Goal: Information Seeking & Learning: Learn about a topic

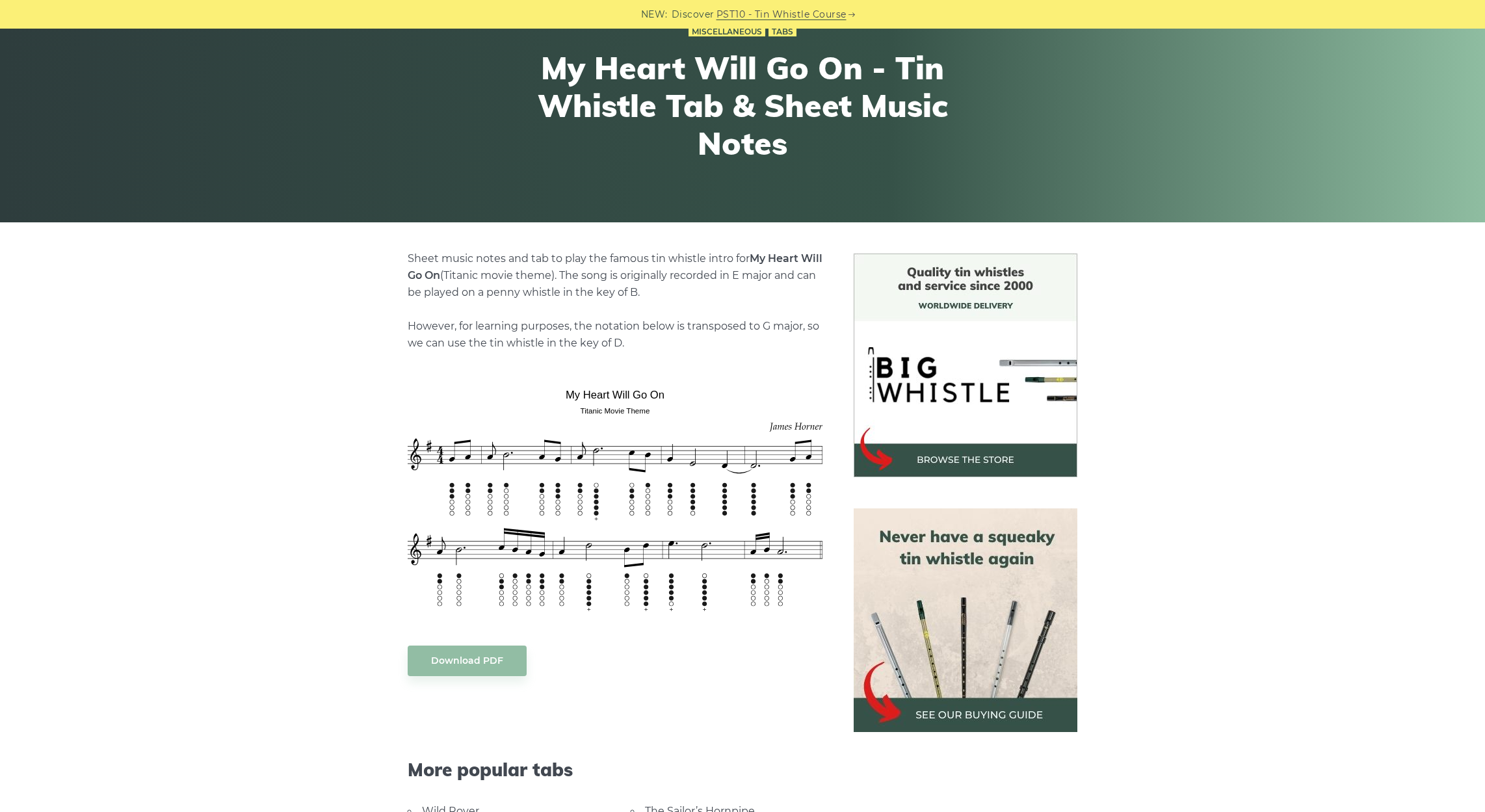
scroll to position [161, 0]
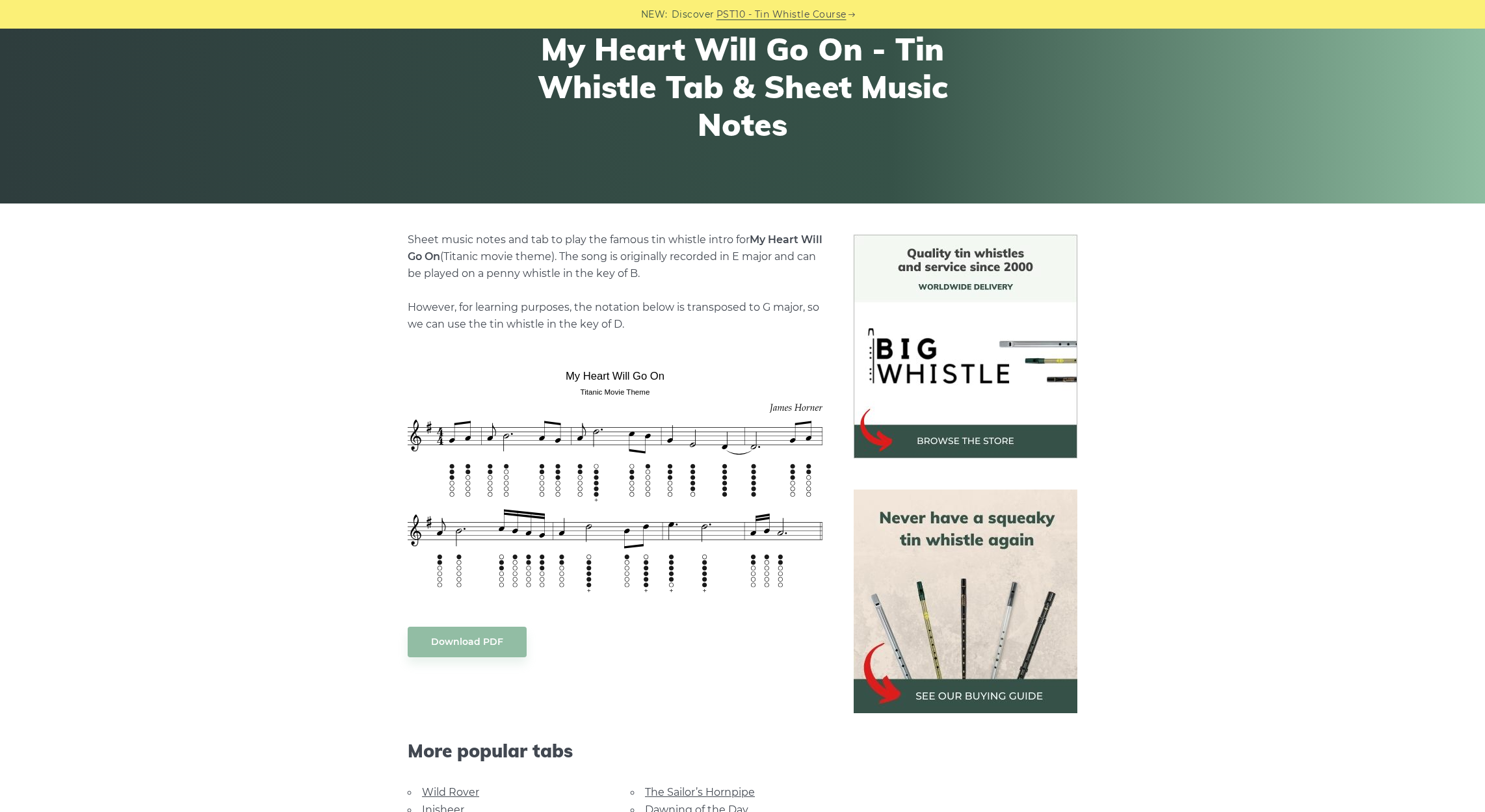
scroll to position [95, 0]
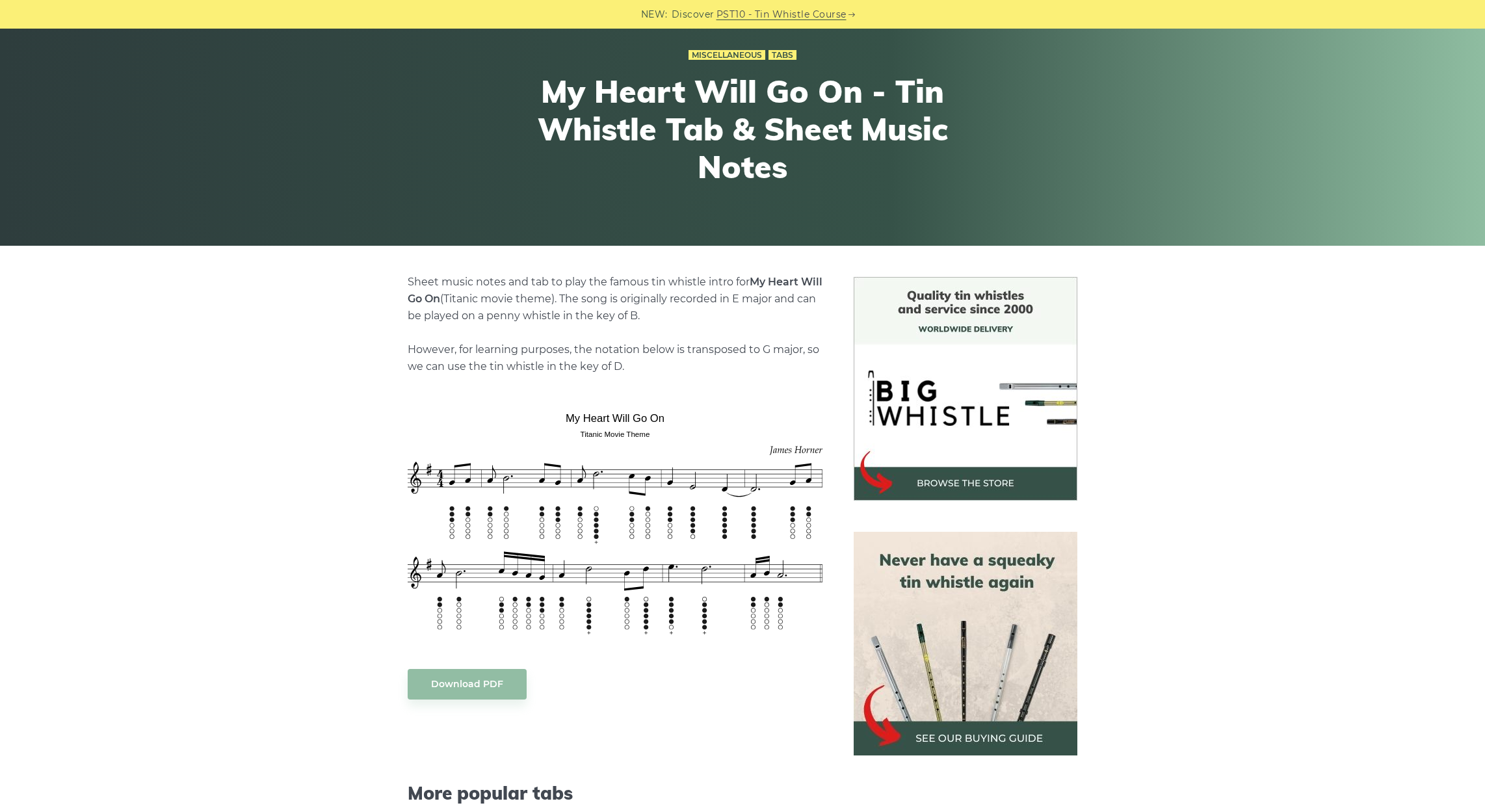
click at [968, 664] on img at bounding box center [965, 643] width 223 height 223
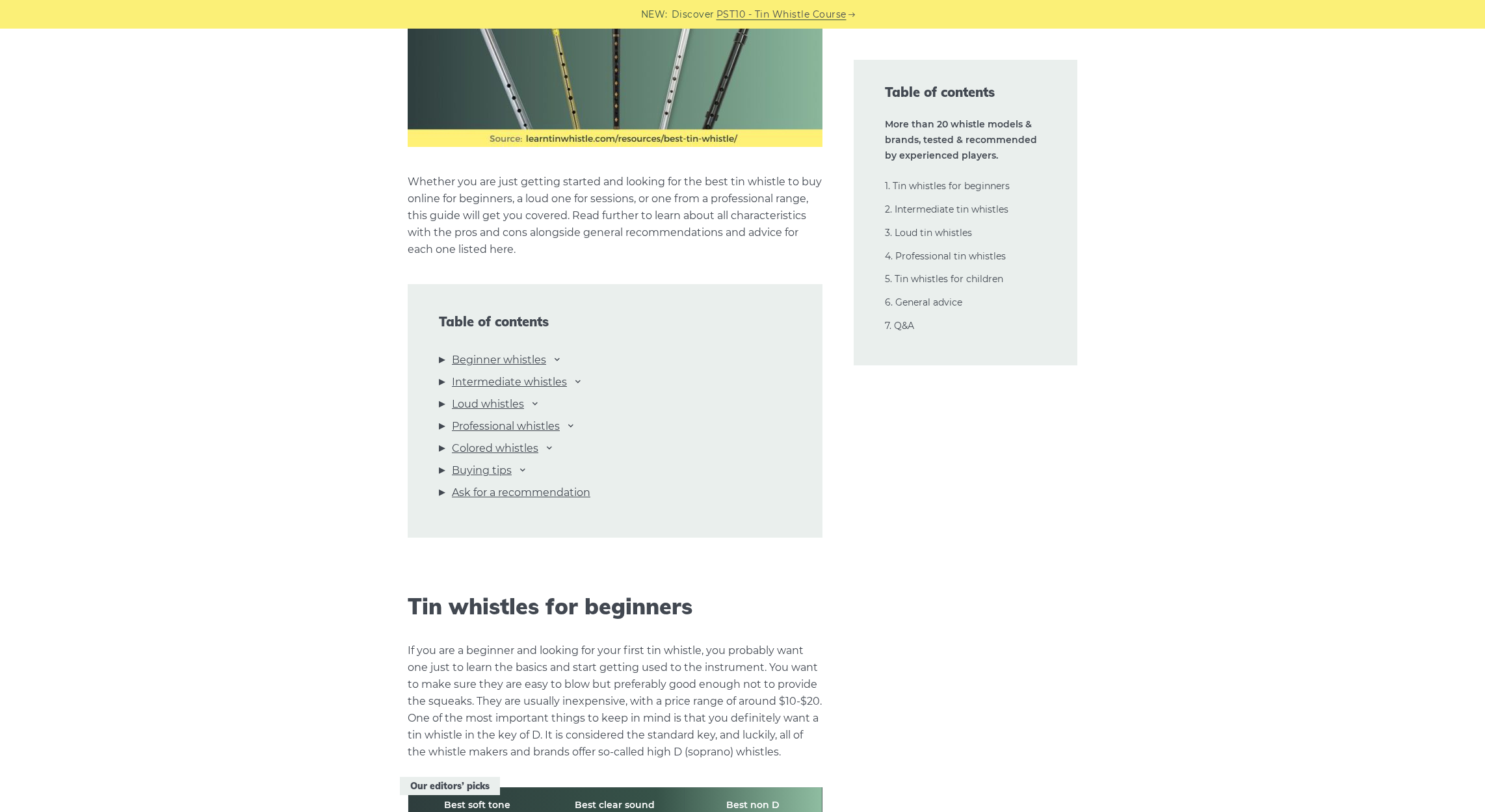
scroll to position [1313, 0]
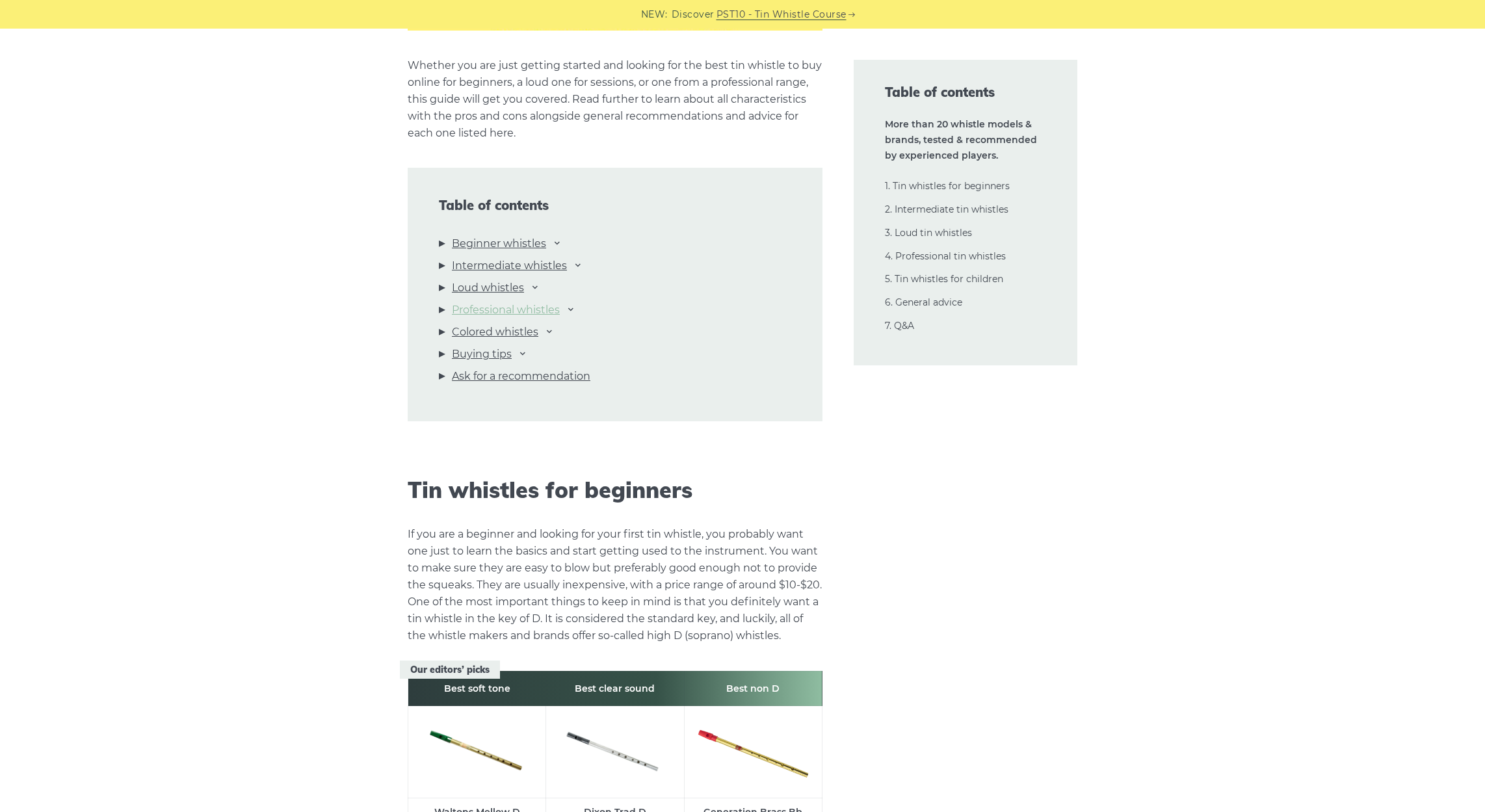
click at [502, 308] on link "Professional whistles" at bounding box center [505, 310] width 108 height 17
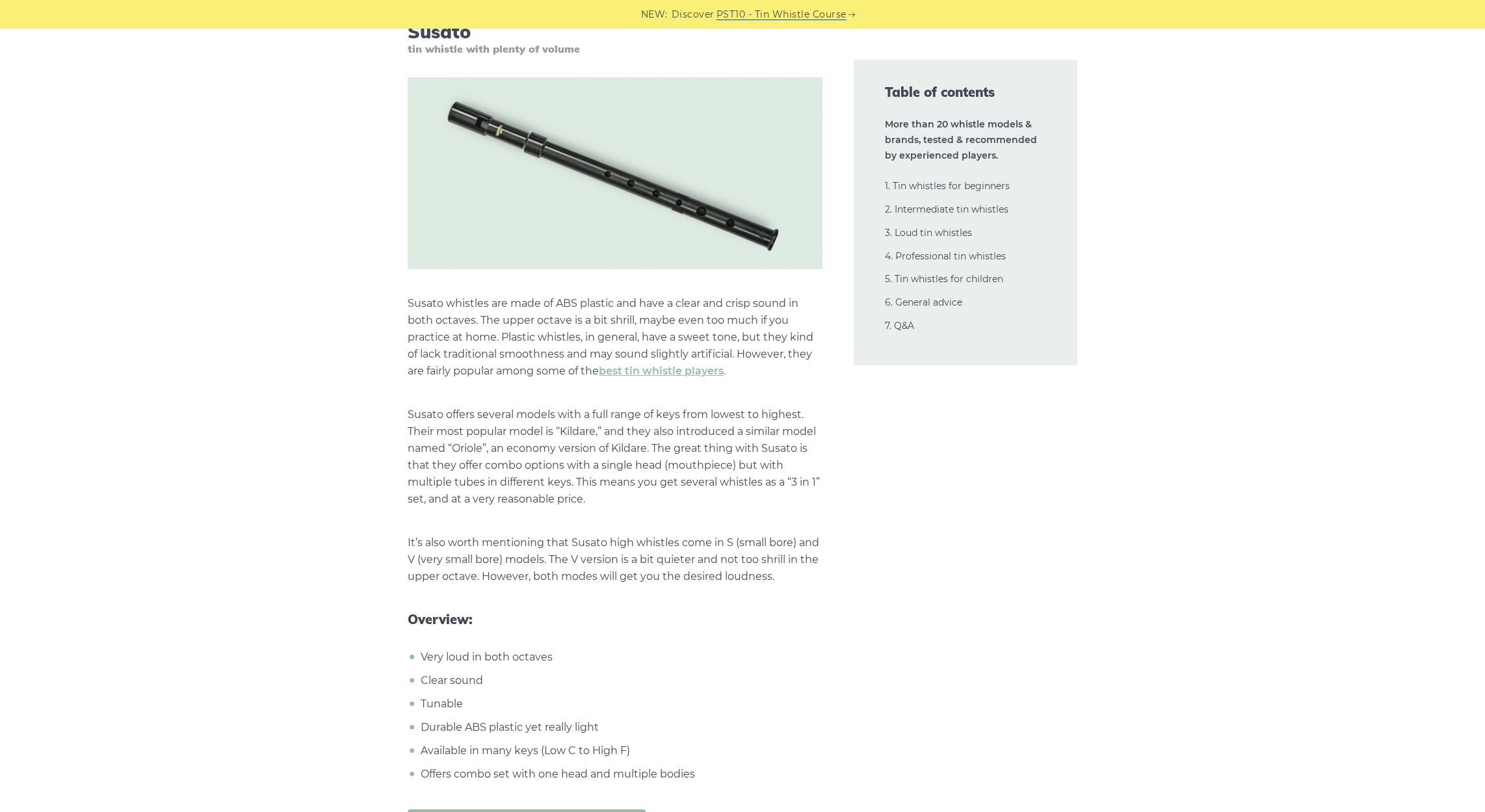
scroll to position [13889, 0]
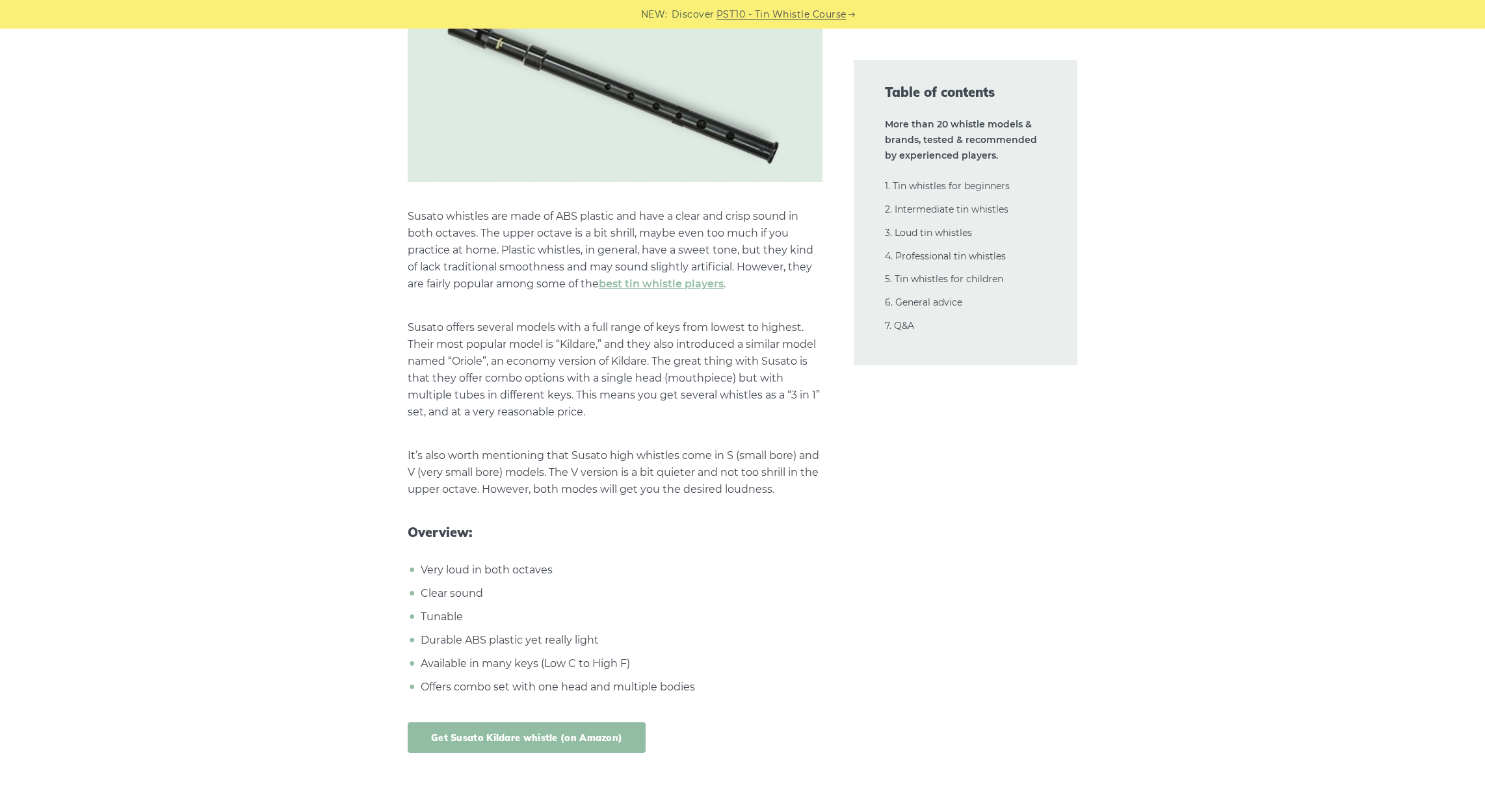
click at [534, 722] on link "Get Susato Kildare whistle (on Amazon)" at bounding box center [527, 737] width 238 height 31
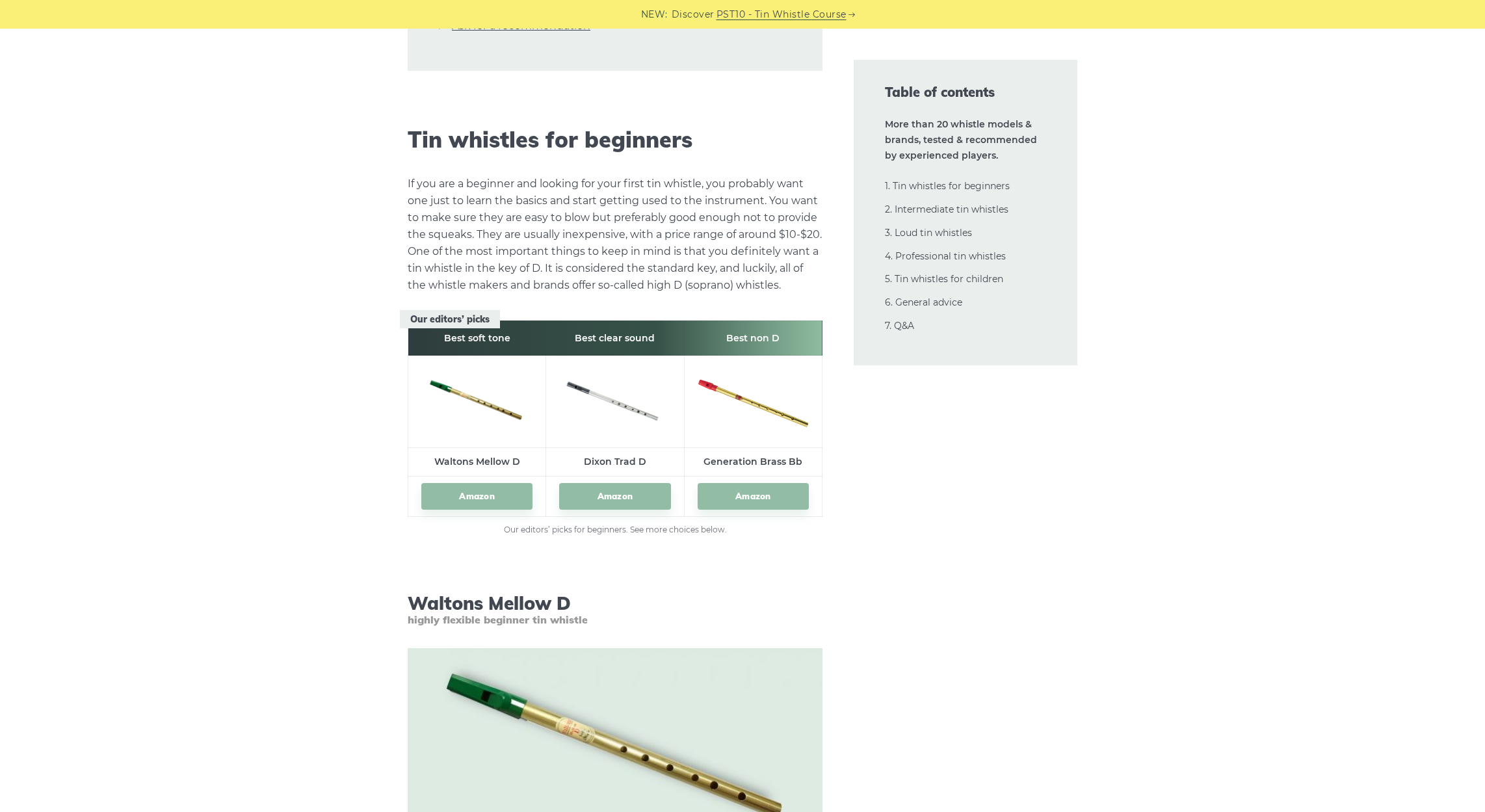
scroll to position [1604, 0]
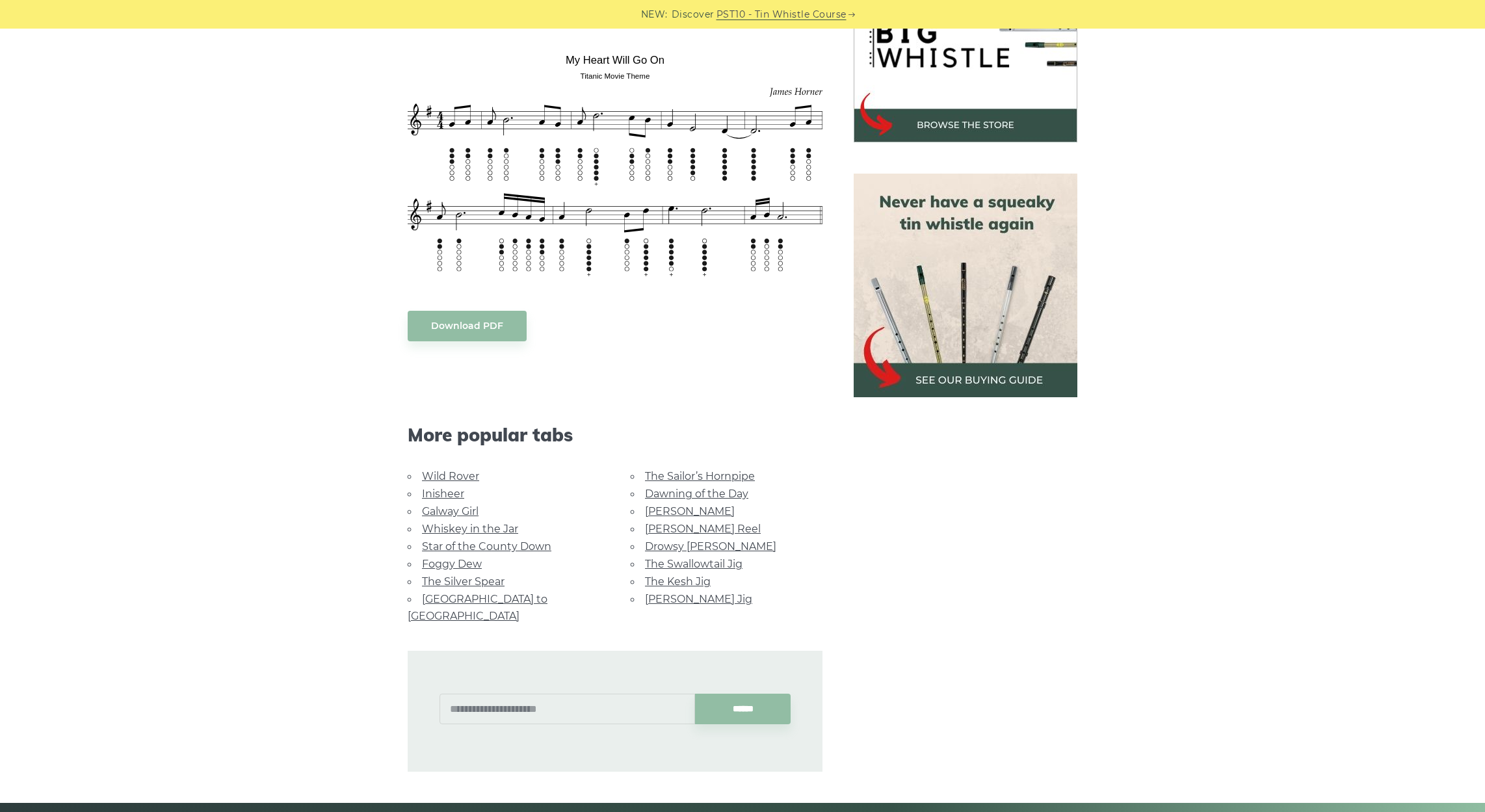
scroll to position [455, 0]
